Goal: Information Seeking & Learning: Learn about a topic

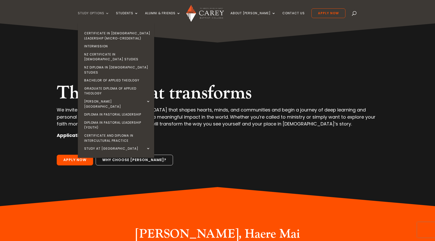
scroll to position [3, 0]
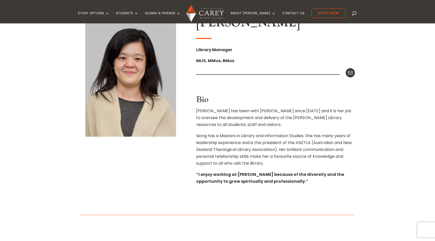
scroll to position [88, 0]
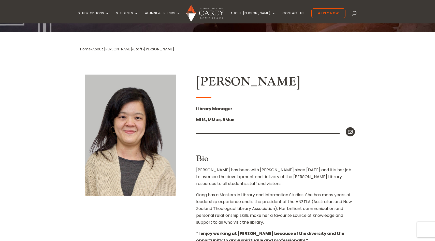
click at [211, 80] on h2 "Siong Ng" at bounding box center [275, 83] width 159 height 17
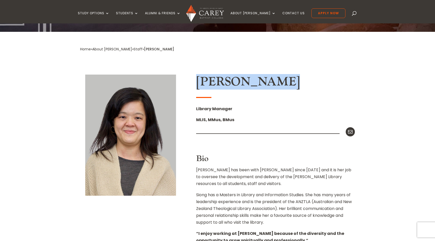
click at [211, 80] on h2 "Siong Ng" at bounding box center [275, 83] width 159 height 17
copy div "Siong Ng"
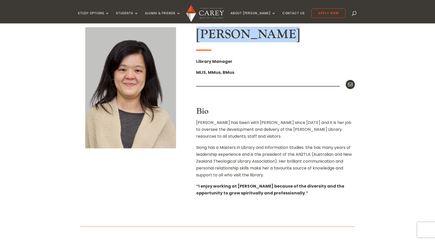
scroll to position [135, 0]
copy div "Siong Ng"
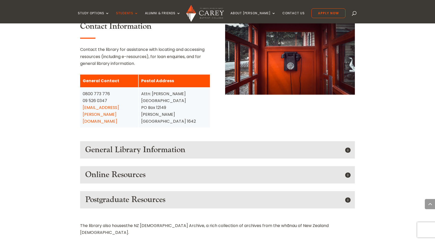
scroll to position [632, 0]
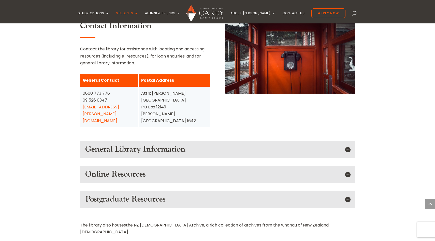
click at [171, 145] on h5 "General Library Information" at bounding box center [217, 150] width 265 height 10
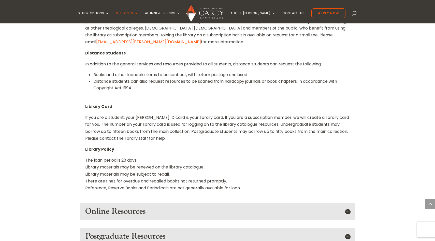
scroll to position [871, 0]
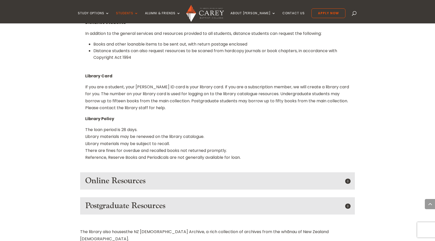
click at [165, 176] on h5 "Online Resources" at bounding box center [217, 181] width 265 height 10
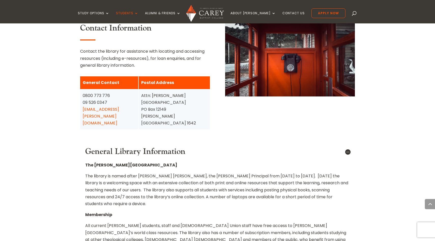
scroll to position [616, 0]
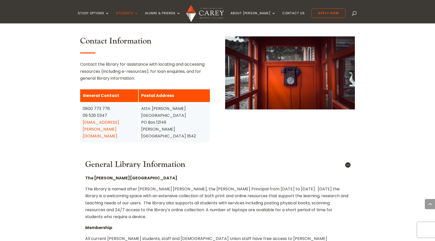
click at [207, 10] on img at bounding box center [204, 13] width 37 height 17
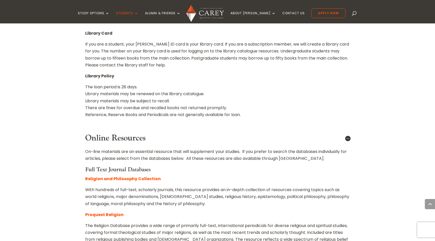
scroll to position [914, 0]
click at [211, 15] on img at bounding box center [204, 13] width 37 height 17
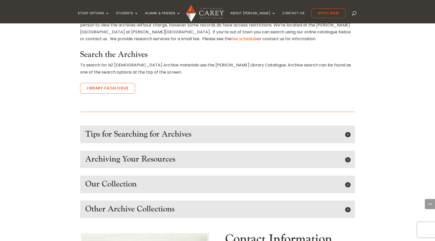
scroll to position [333, 0]
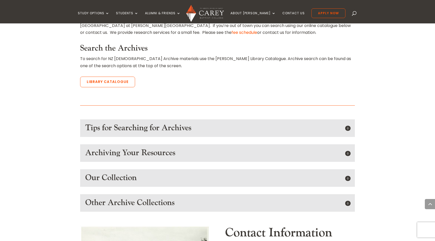
click at [104, 123] on h5 "Tips for Searching for Archives" at bounding box center [217, 128] width 265 height 10
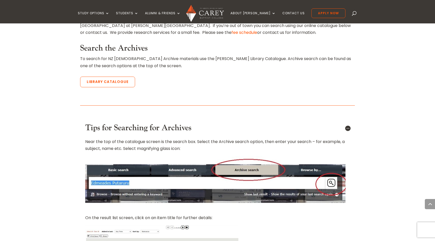
click at [104, 123] on h5 "Tips for Searching for Archives" at bounding box center [217, 128] width 265 height 10
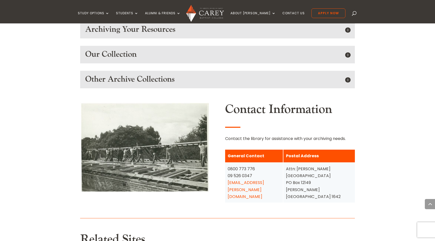
scroll to position [516, 0]
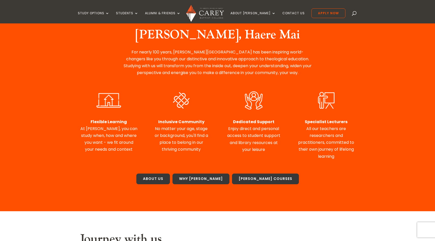
scroll to position [195, 0]
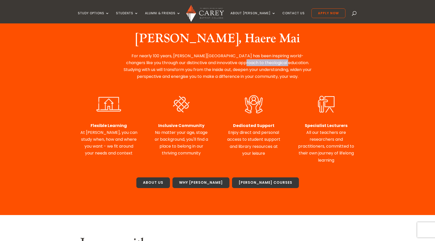
drag, startPoint x: 230, startPoint y: 63, endPoint x: 275, endPoint y: 62, distance: 44.8
click at [275, 62] on p "For nearly 100 years, [PERSON_NAME][GEOGRAPHIC_DATA] has been inspiring world-c…" at bounding box center [217, 66] width 191 height 28
copy p "theological education"
